Goal: Obtain resource: Obtain resource

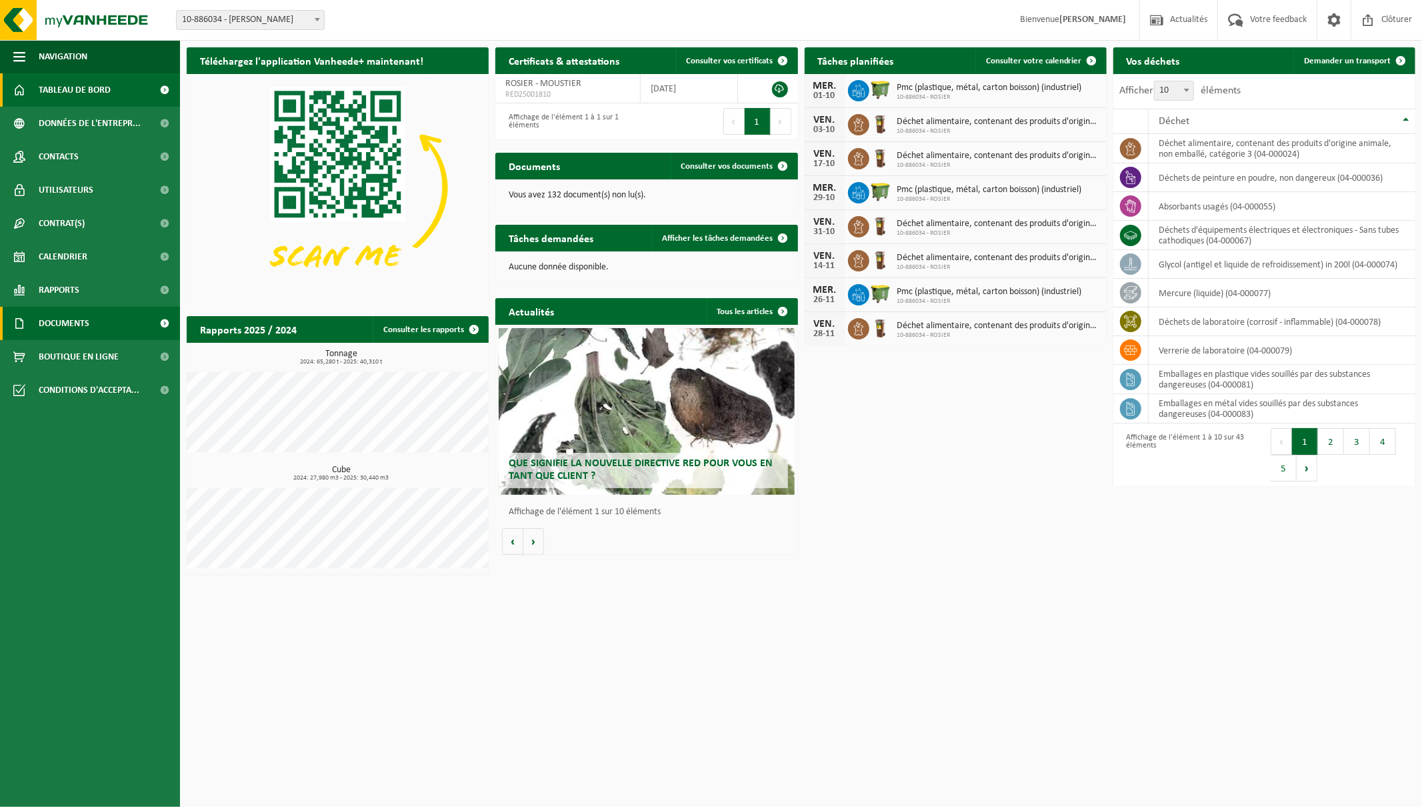
click at [59, 321] on span "Documents" at bounding box center [64, 323] width 51 height 33
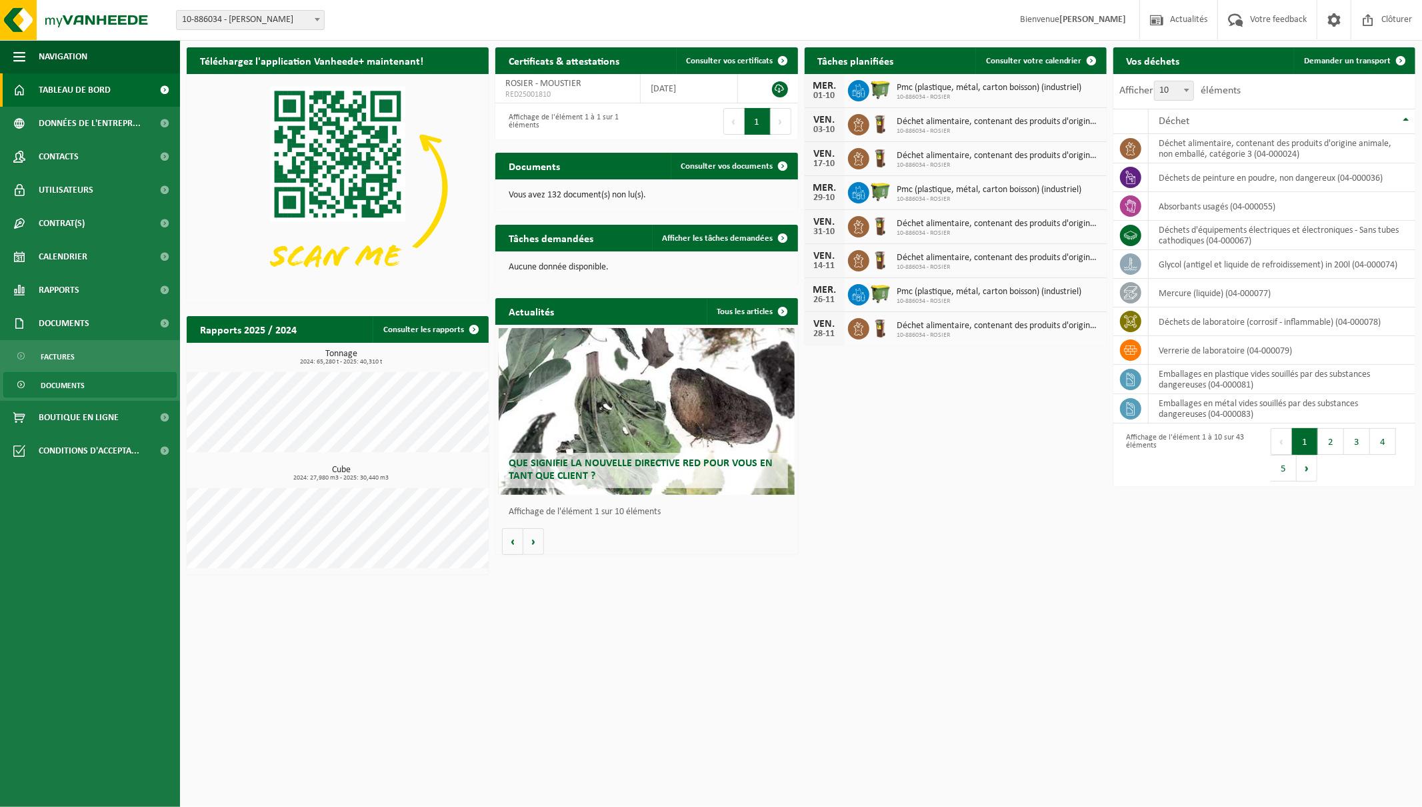
click at [65, 381] on span "Documents" at bounding box center [63, 385] width 44 height 25
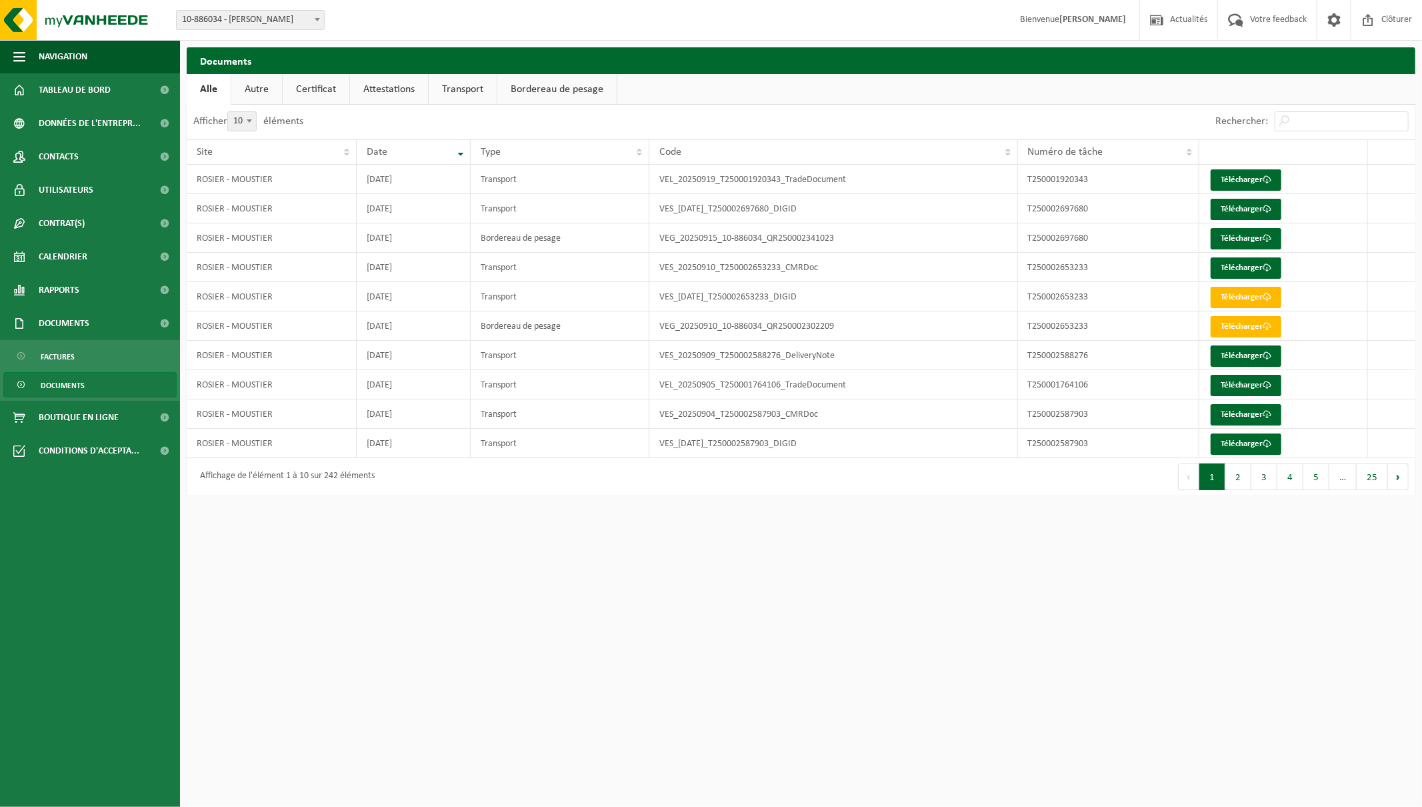
click at [388, 87] on link "Attestations" at bounding box center [389, 89] width 78 height 31
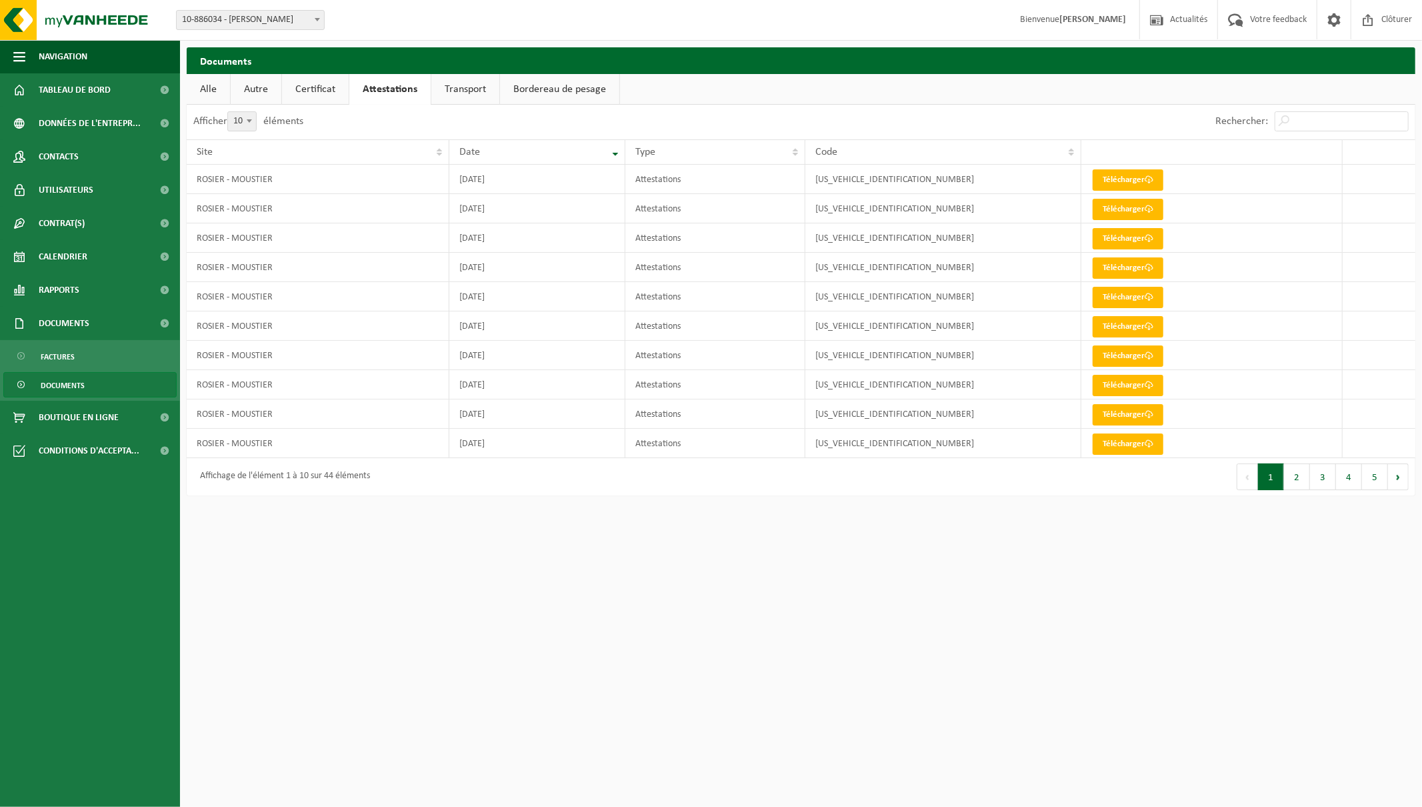
click at [216, 94] on link "Alle" at bounding box center [208, 89] width 43 height 31
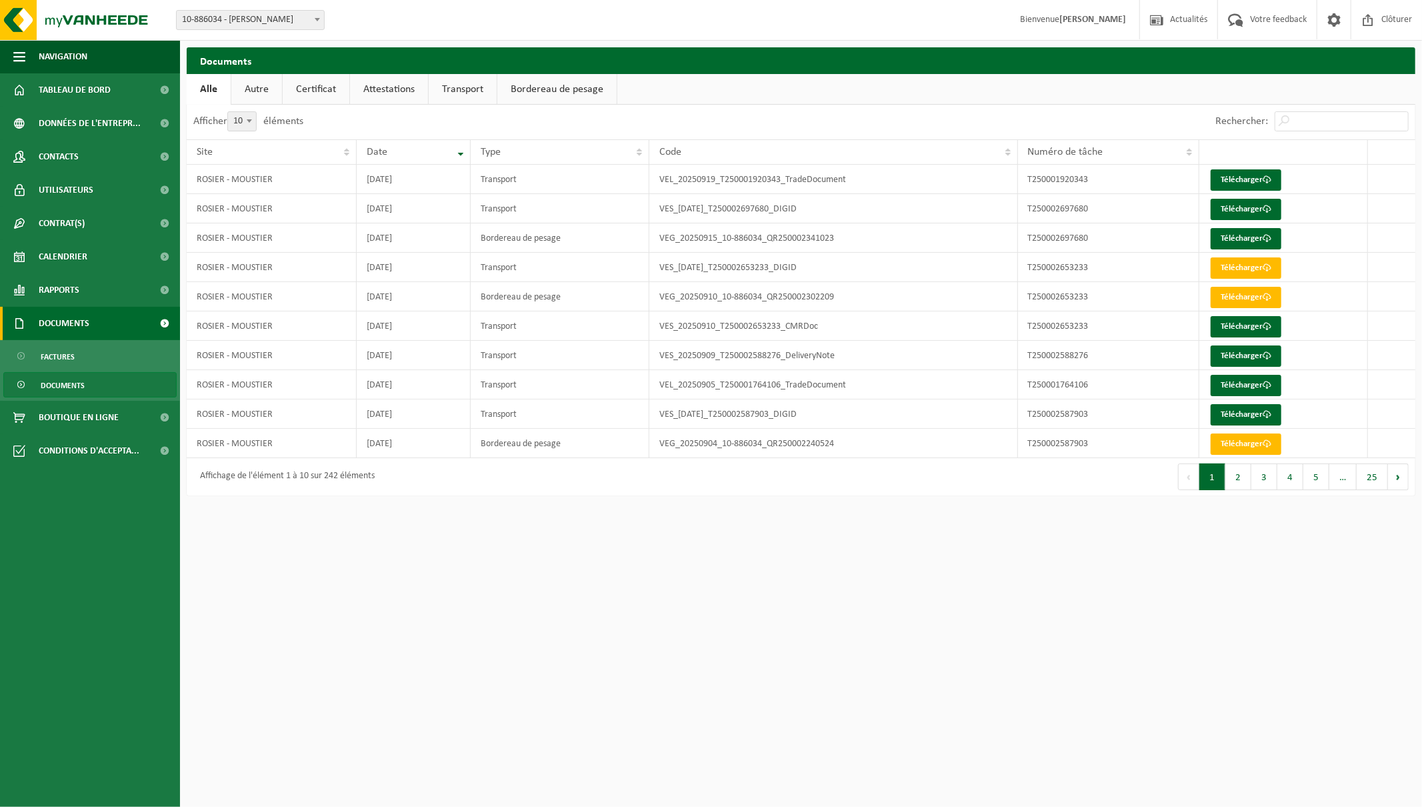
click at [68, 325] on span "Documents" at bounding box center [64, 323] width 51 height 33
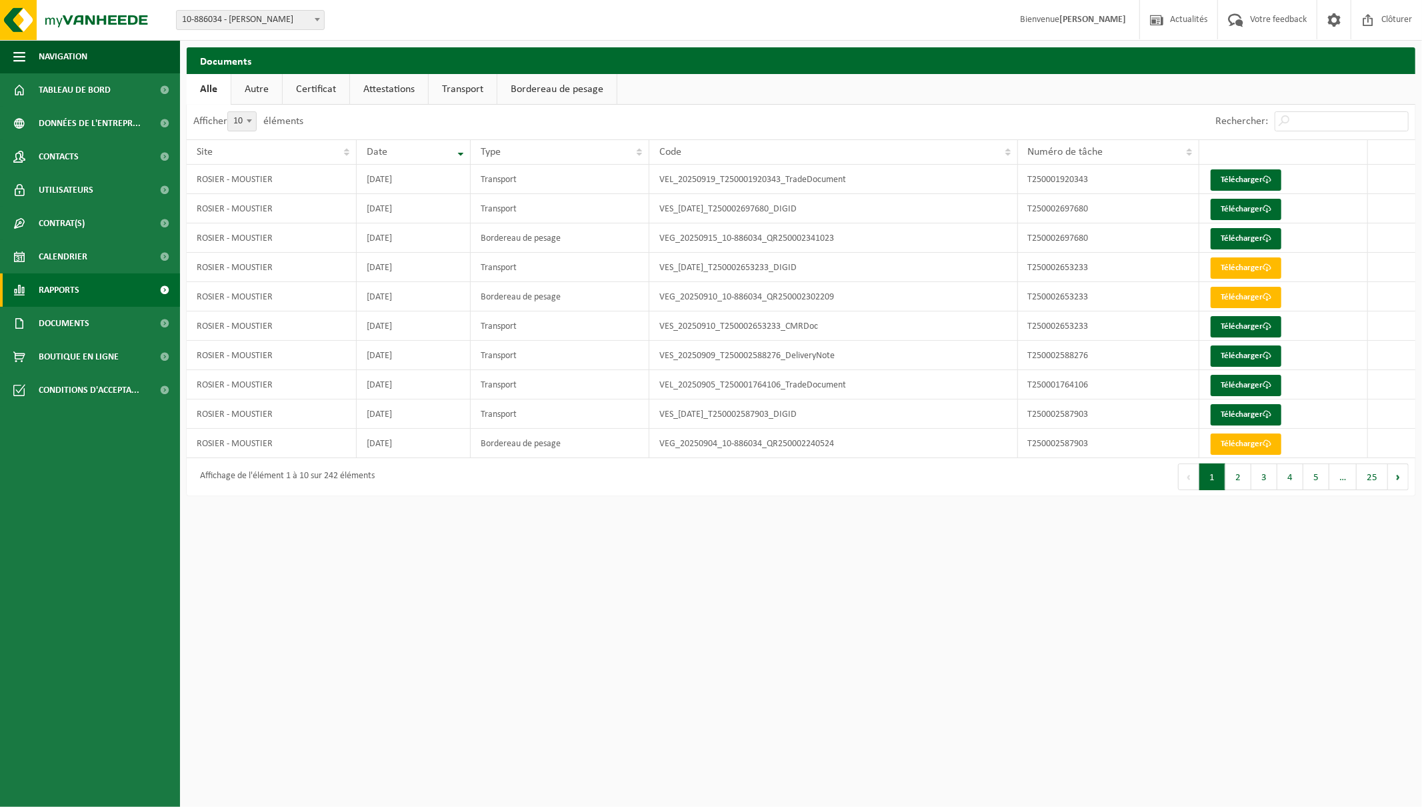
click at [57, 288] on span "Rapports" at bounding box center [59, 289] width 41 height 33
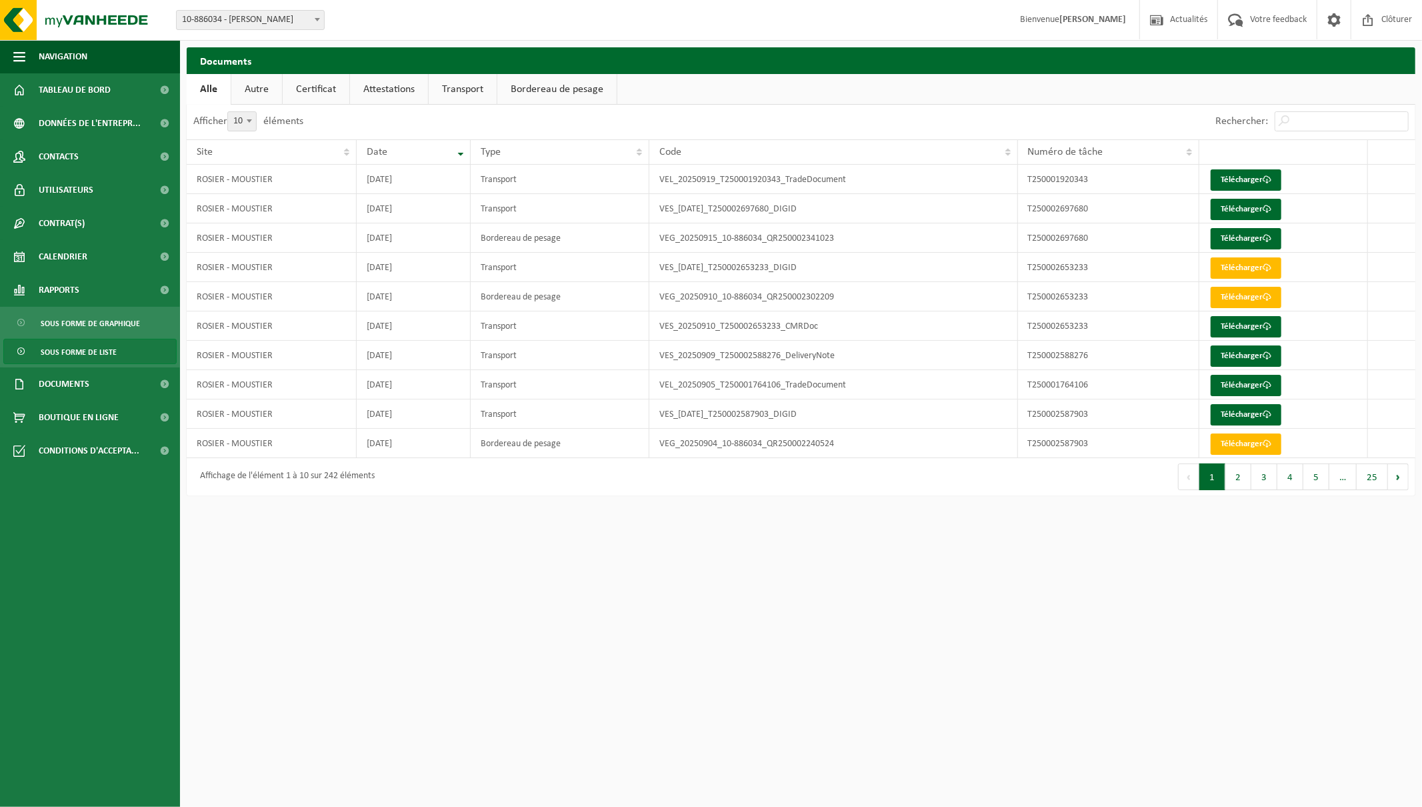
click at [77, 353] on span "Sous forme de liste" at bounding box center [79, 351] width 76 height 25
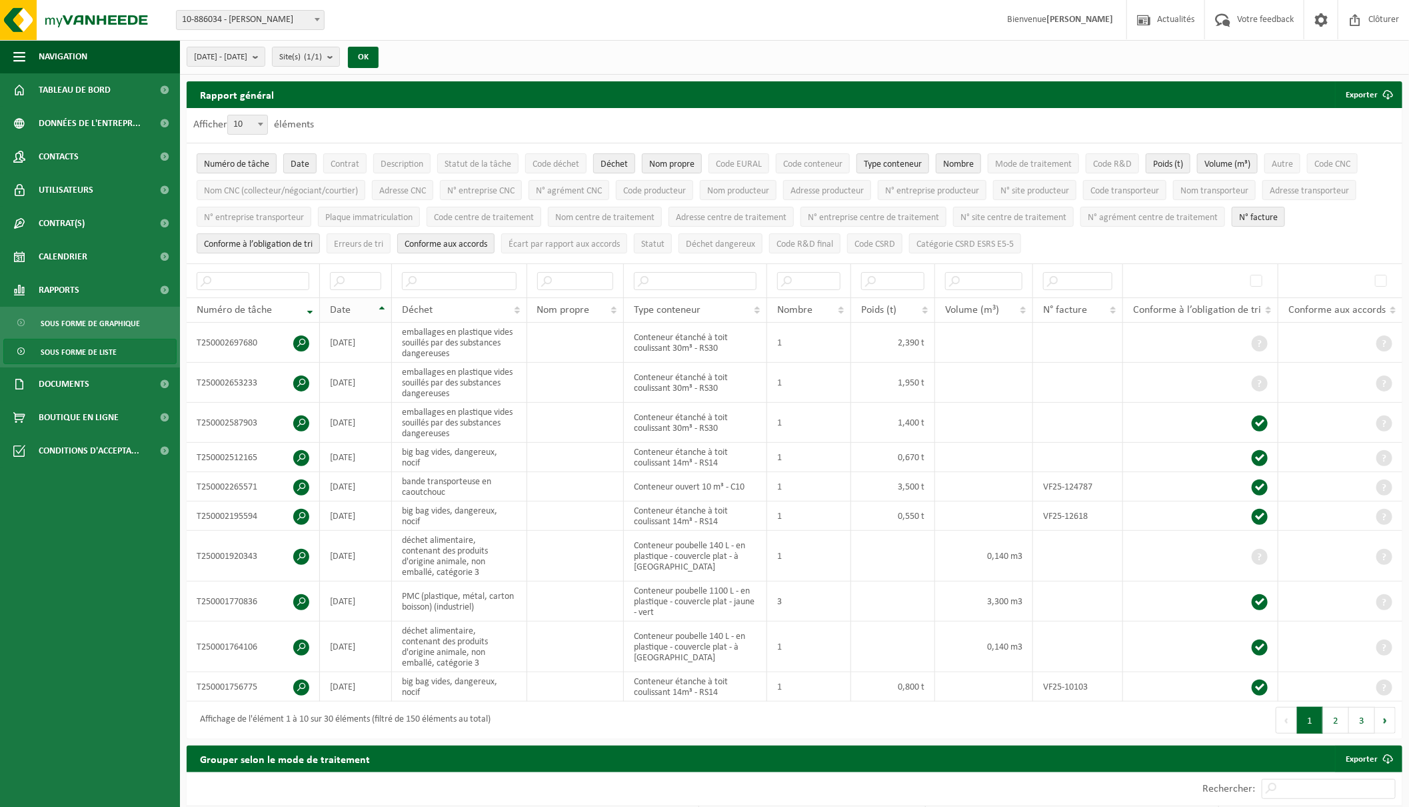
click at [361, 307] on div "Date" at bounding box center [352, 310] width 45 height 11
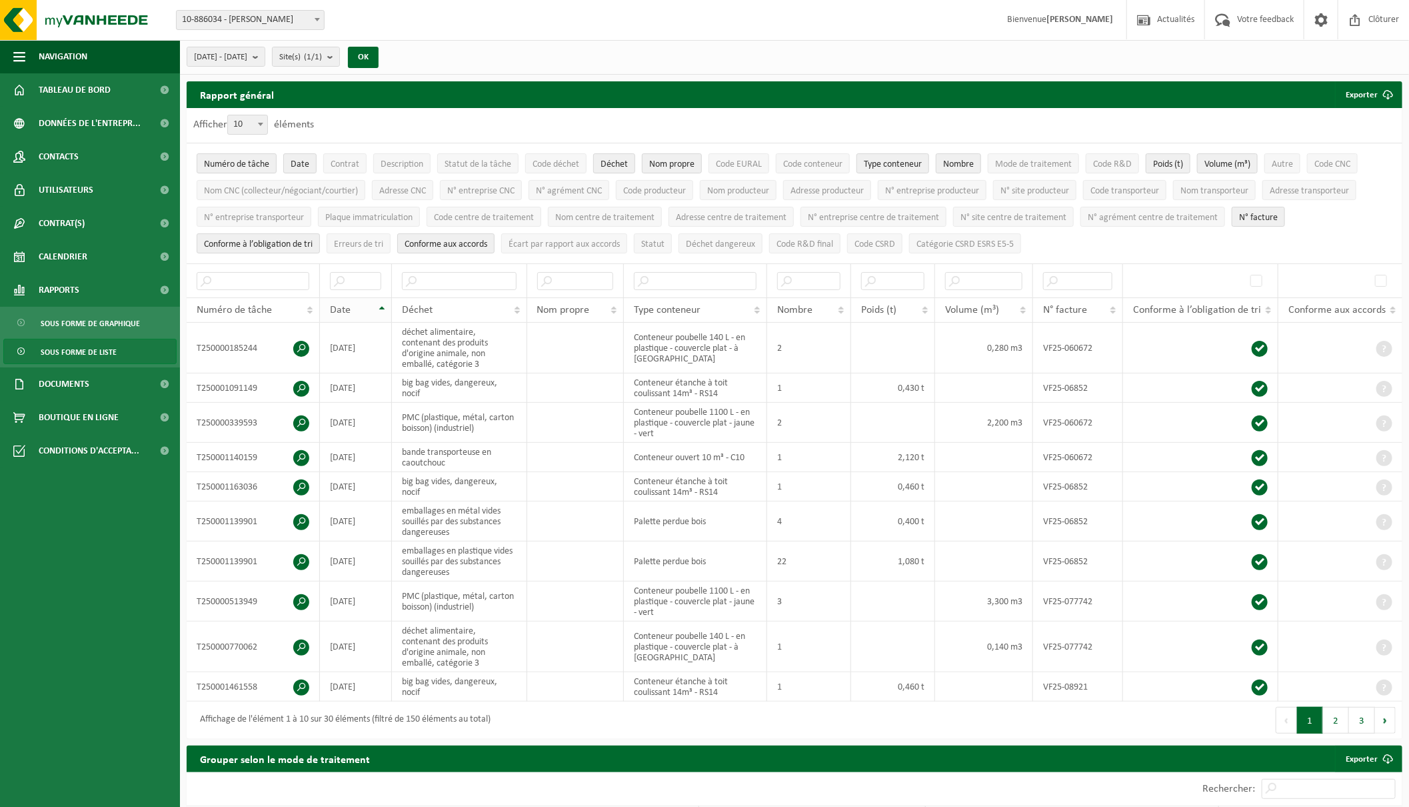
click at [357, 307] on div "Date" at bounding box center [352, 310] width 45 height 11
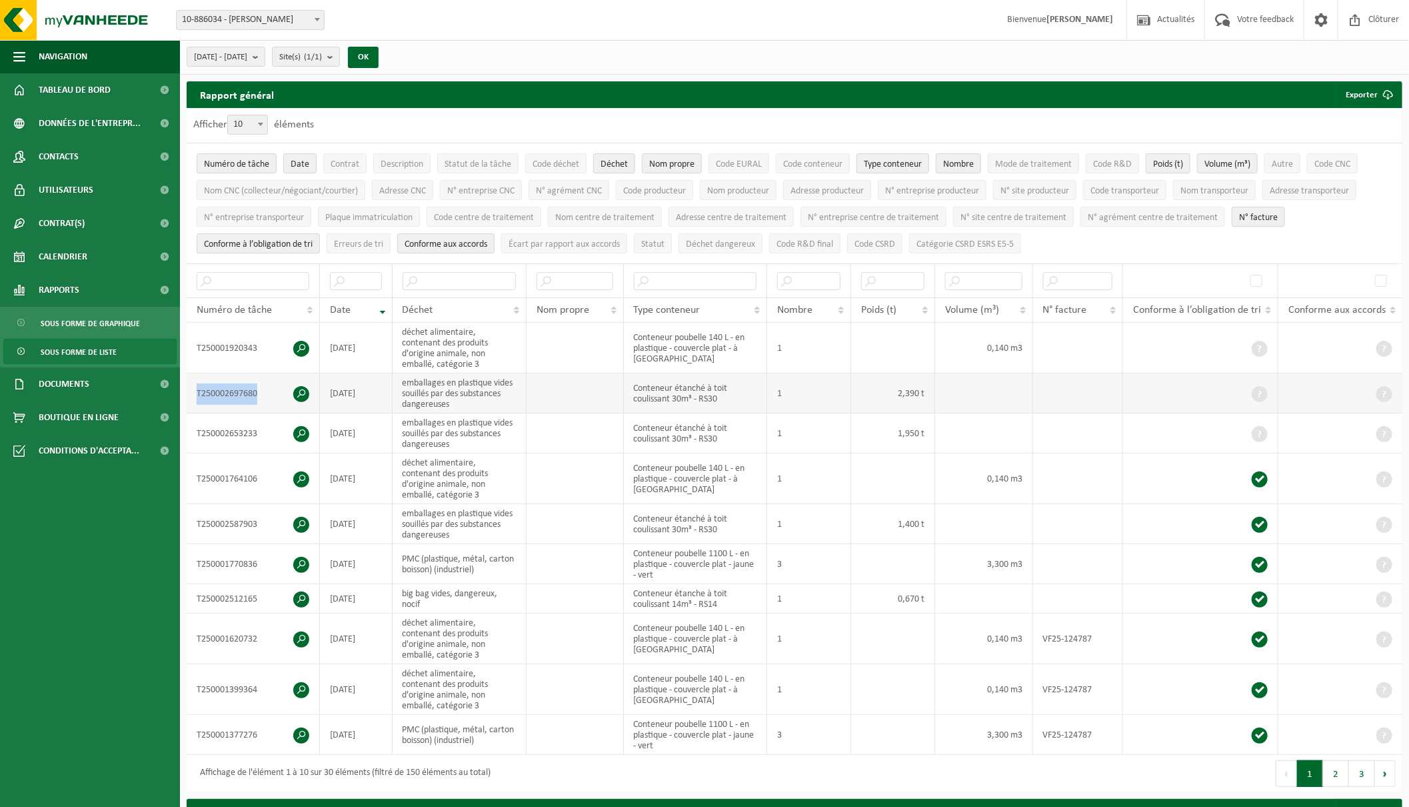
drag, startPoint x: 197, startPoint y: 388, endPoint x: 265, endPoint y: 391, distance: 68.1
click at [265, 391] on td "T250002697680" at bounding box center [253, 393] width 133 height 40
copy td "T250002697680"
